Goal: Task Accomplishment & Management: Manage account settings

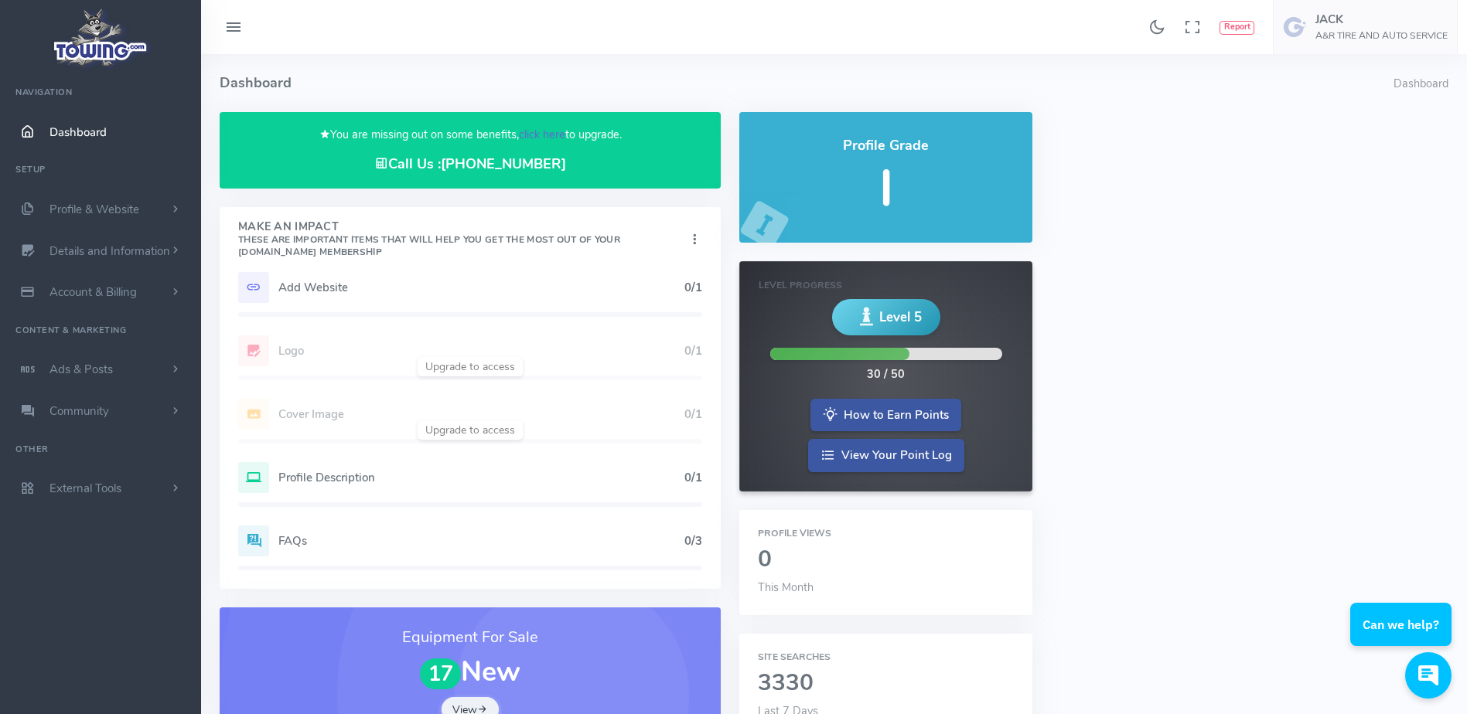
click at [535, 136] on link "click here" at bounding box center [542, 134] width 46 height 15
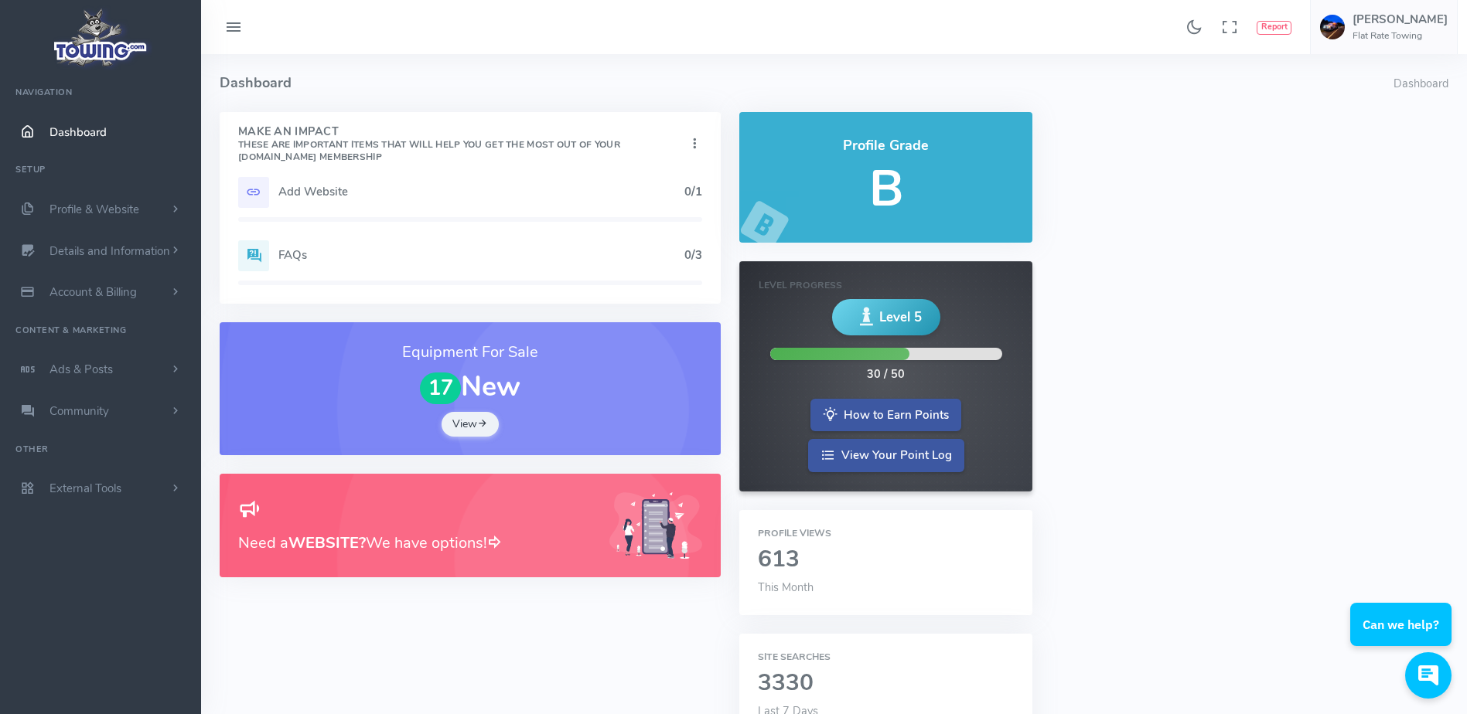
click at [514, 197] on h5 "Add Website" at bounding box center [481, 192] width 406 height 12
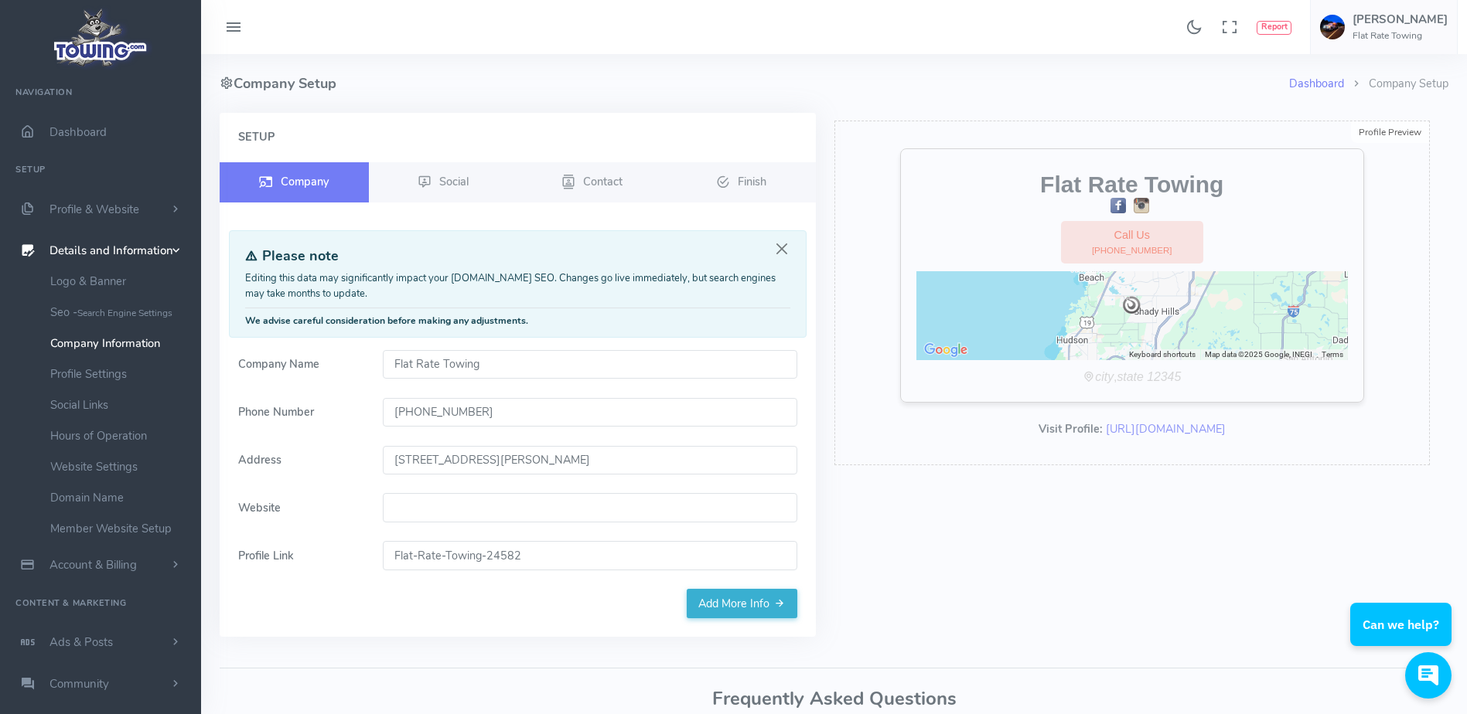
click at [472, 509] on input "Website" at bounding box center [590, 507] width 414 height 29
paste input "[URL][DOMAIN_NAME]"
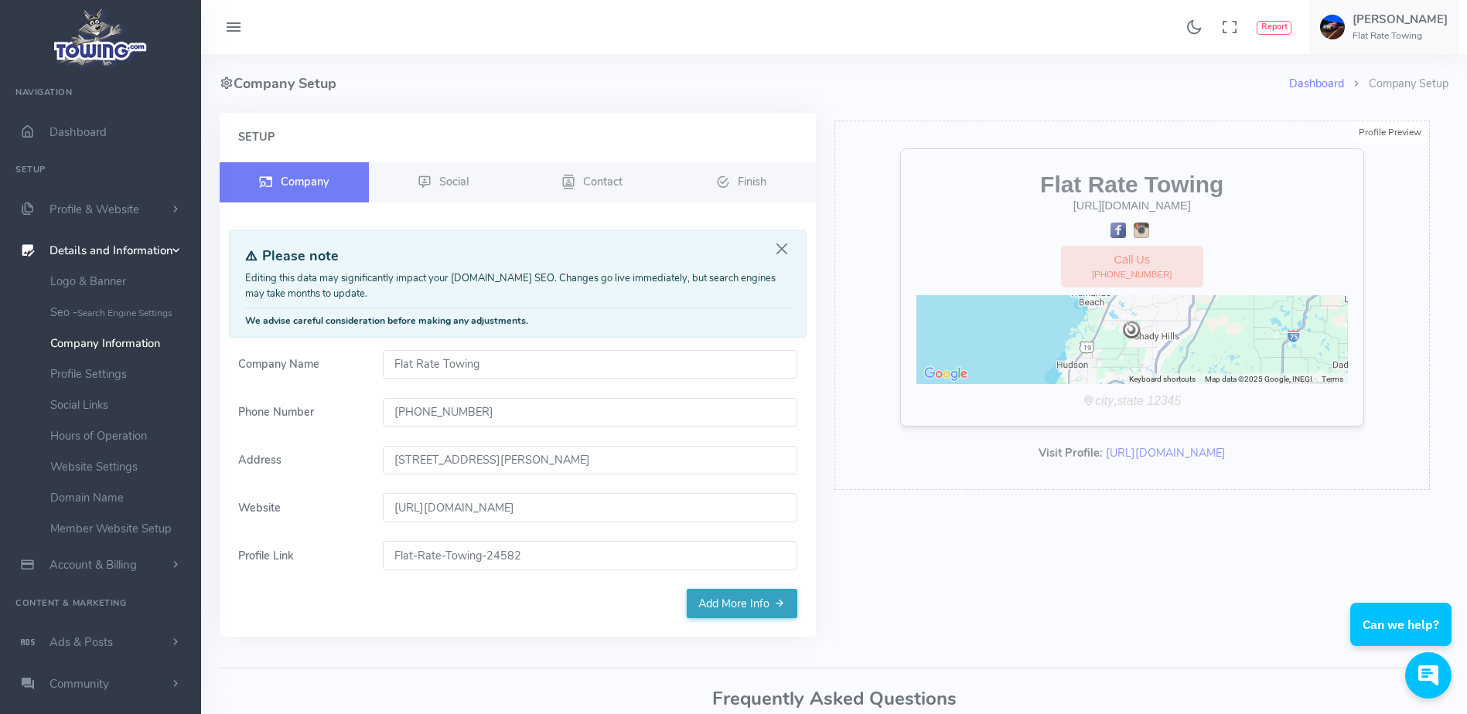
type input "[URL][DOMAIN_NAME]"
click at [738, 609] on link "Add More Info" at bounding box center [742, 603] width 111 height 29
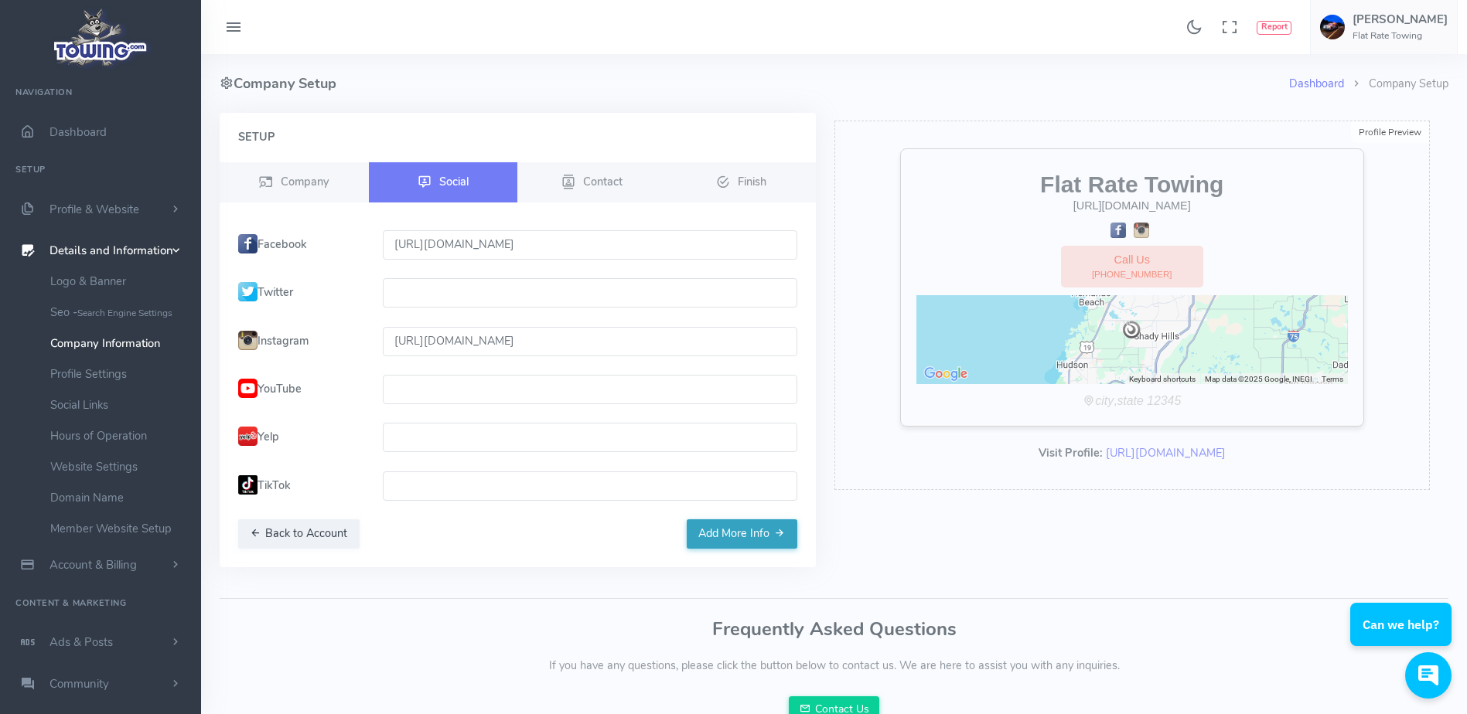
click at [731, 540] on button "Add More Info" at bounding box center [742, 534] width 111 height 29
